Goal: Find specific page/section: Find specific page/section

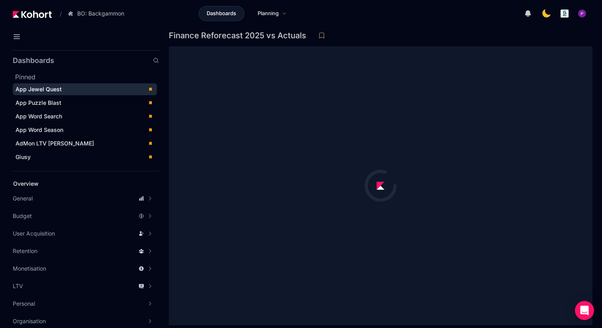
click at [80, 85] on div "App Jewel Quest" at bounding box center [79, 89] width 127 height 8
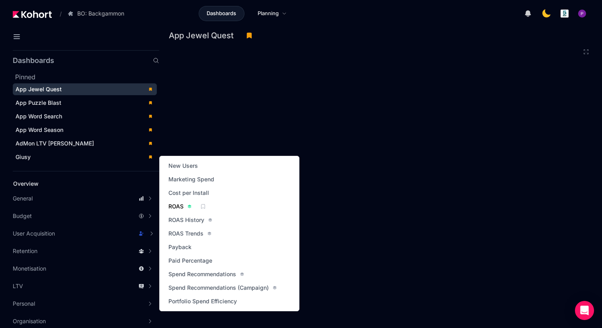
click at [171, 206] on span "ROAS" at bounding box center [175, 206] width 15 height 8
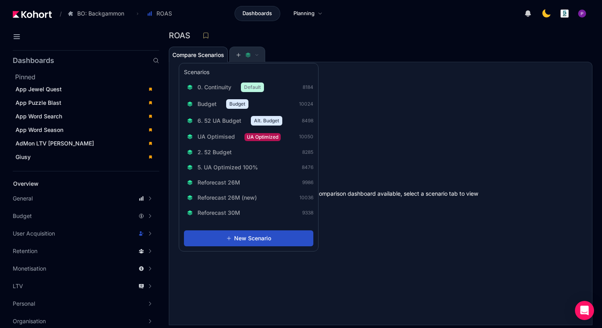
click at [259, 53] on icon at bounding box center [257, 55] width 4 height 4
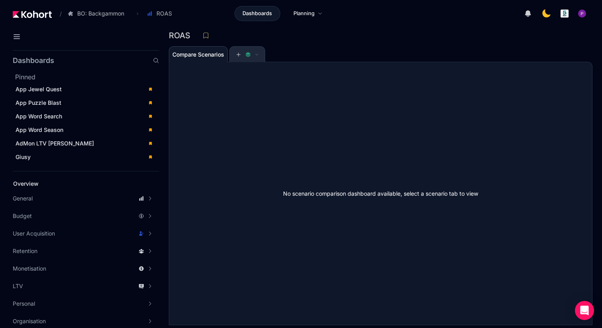
click at [259, 53] on icon at bounding box center [257, 55] width 4 height 4
